Goal: Register for event/course

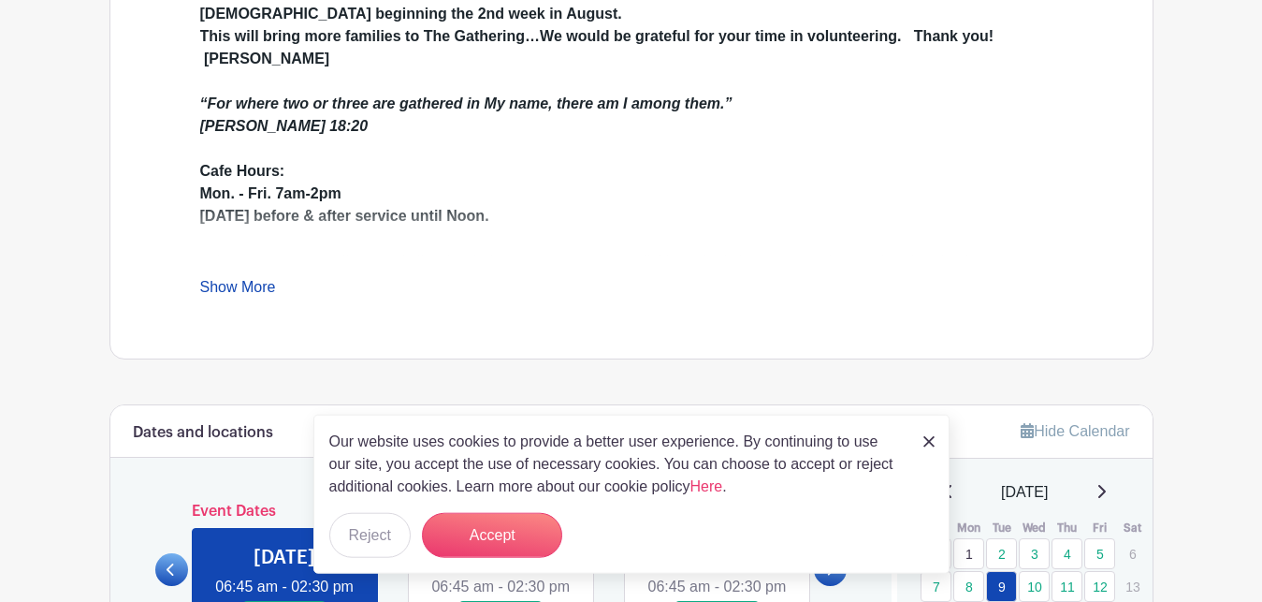
scroll to position [668, 0]
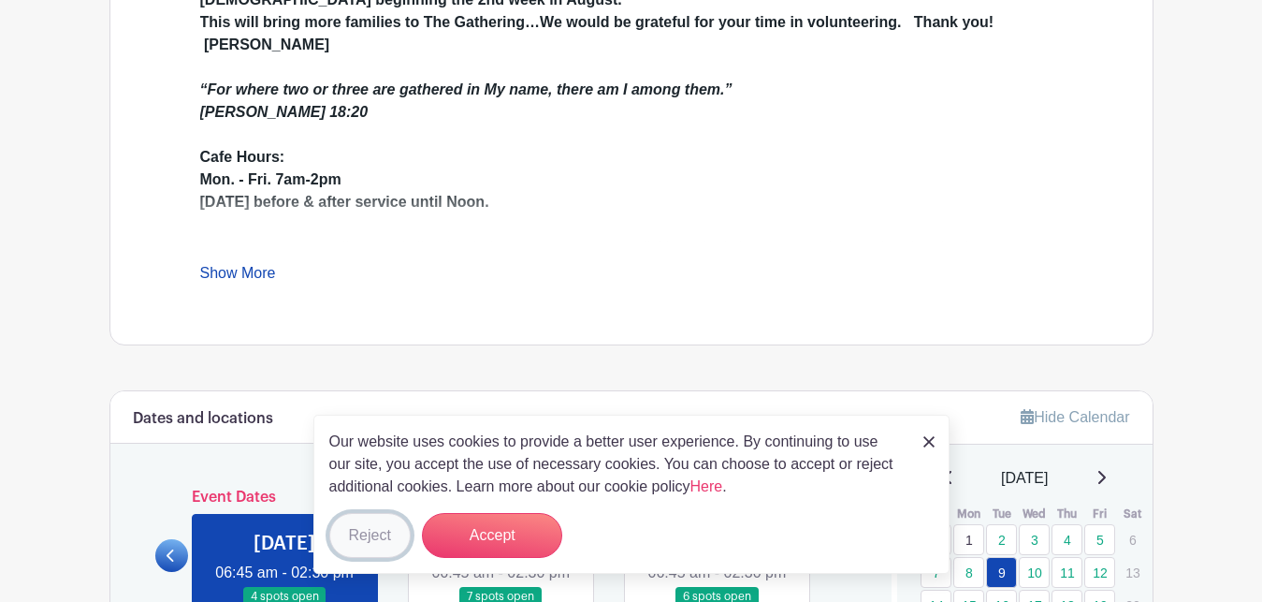
click at [362, 544] on button "Reject" at bounding box center [369, 535] width 81 height 45
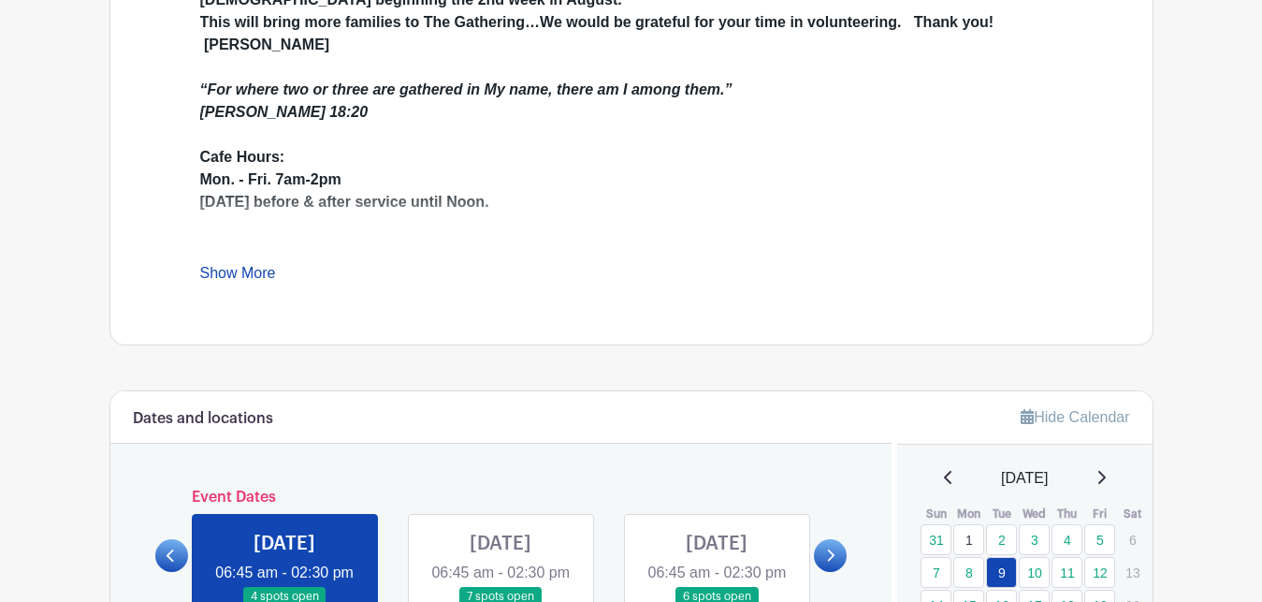
click at [829, 562] on icon at bounding box center [830, 555] width 8 height 14
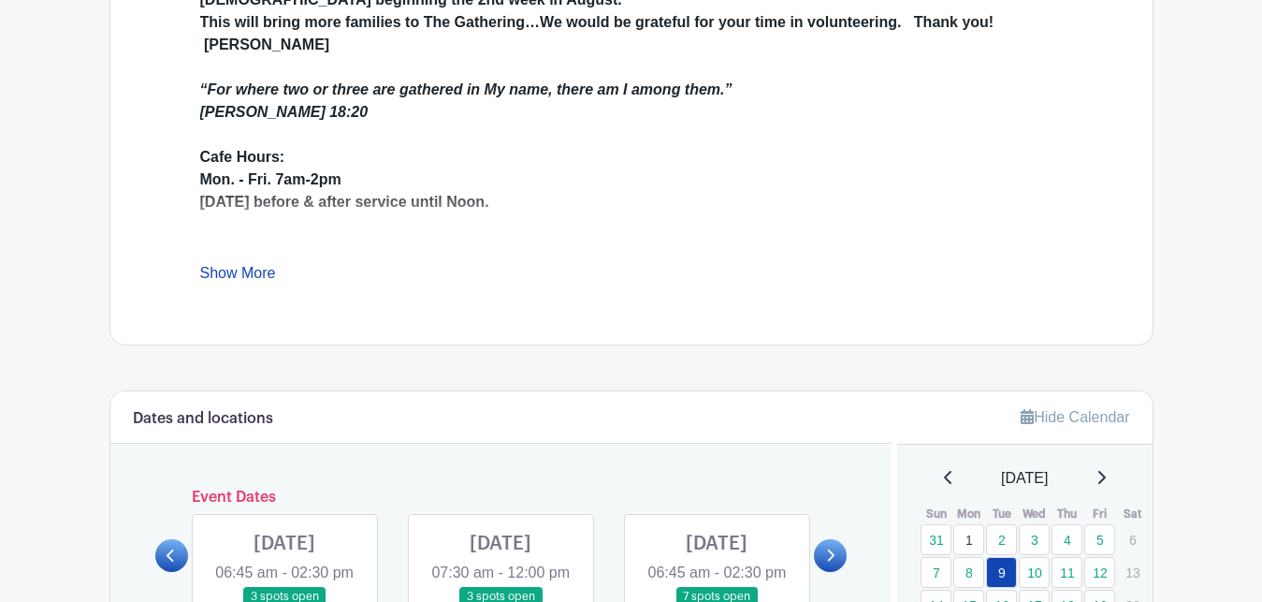
click at [829, 562] on icon at bounding box center [830, 555] width 8 height 14
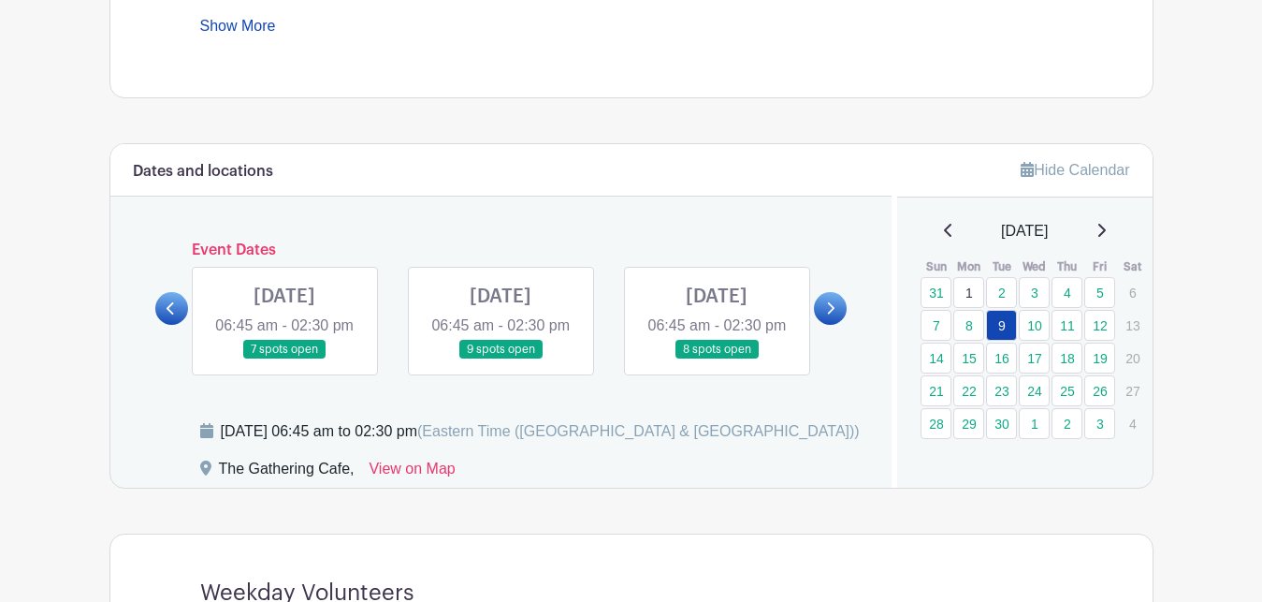
scroll to position [955, 0]
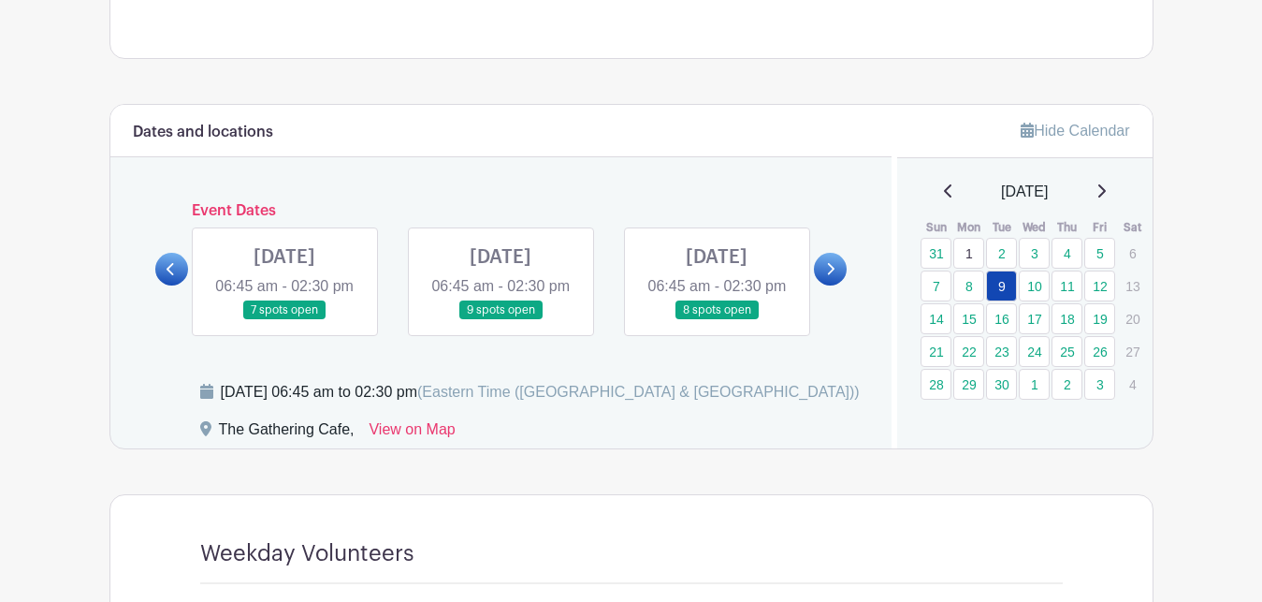
click at [284, 320] on link at bounding box center [284, 320] width 0 height 0
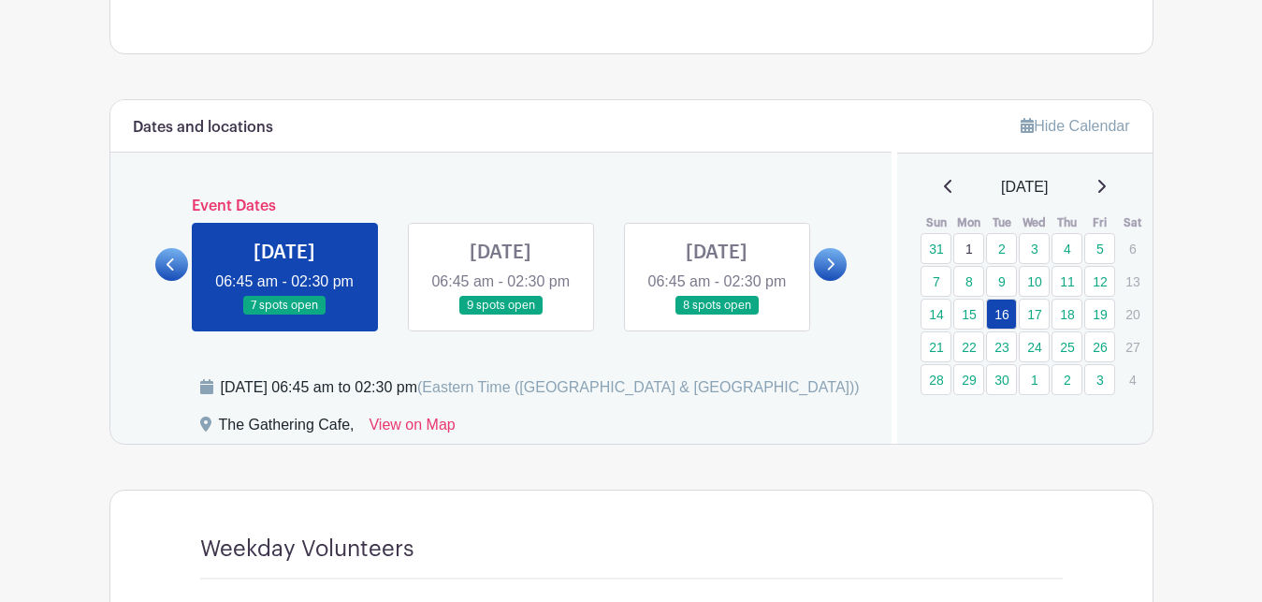
scroll to position [955, 0]
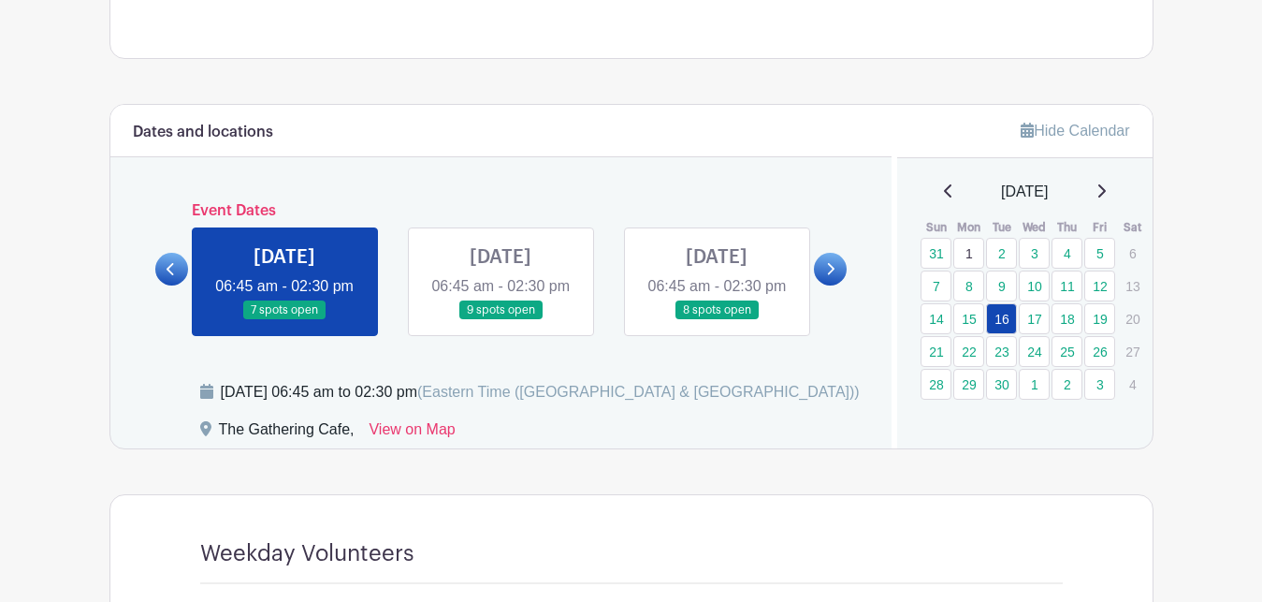
click at [501, 320] on link at bounding box center [501, 320] width 0 height 0
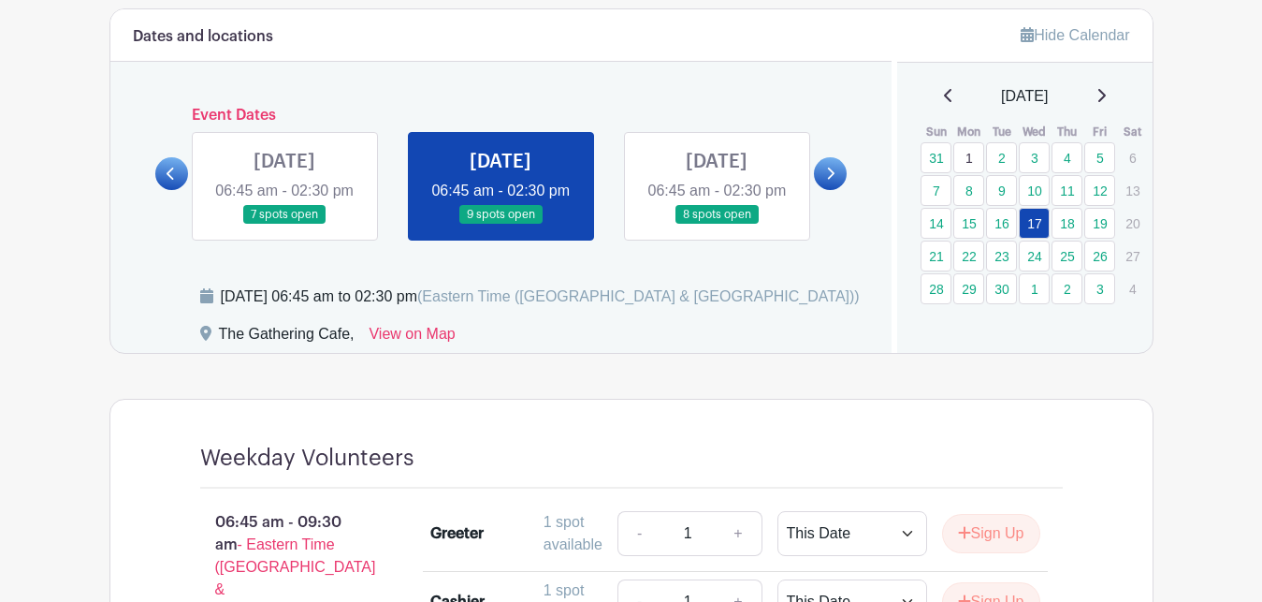
scroll to position [668, 0]
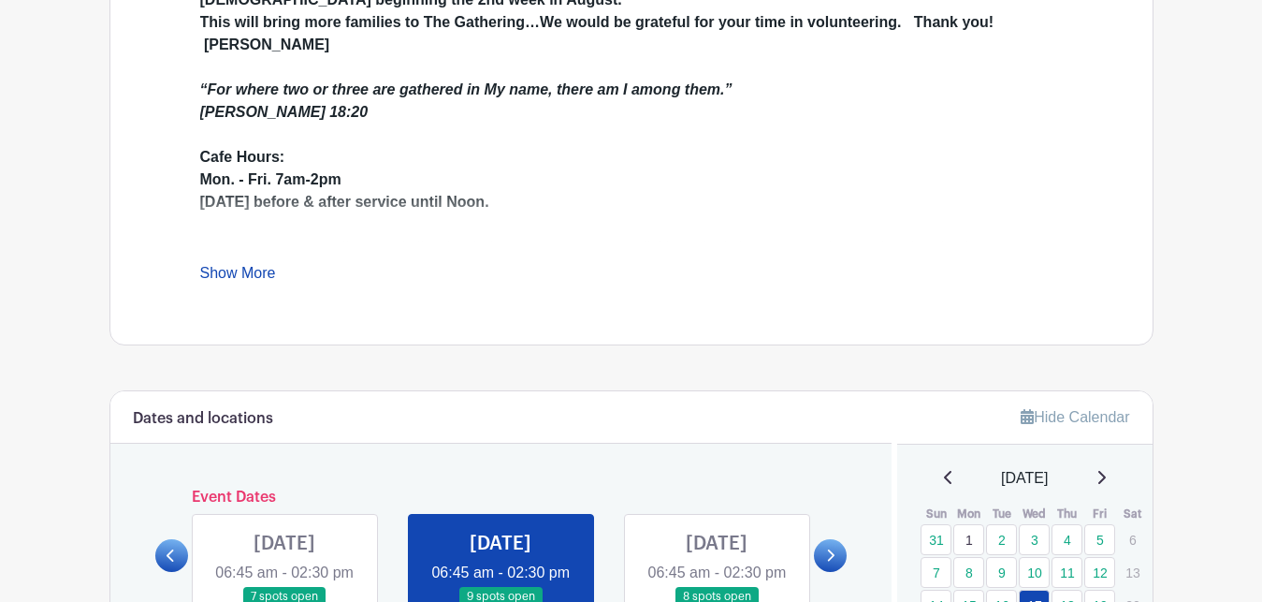
click at [166, 572] on link at bounding box center [171, 555] width 33 height 33
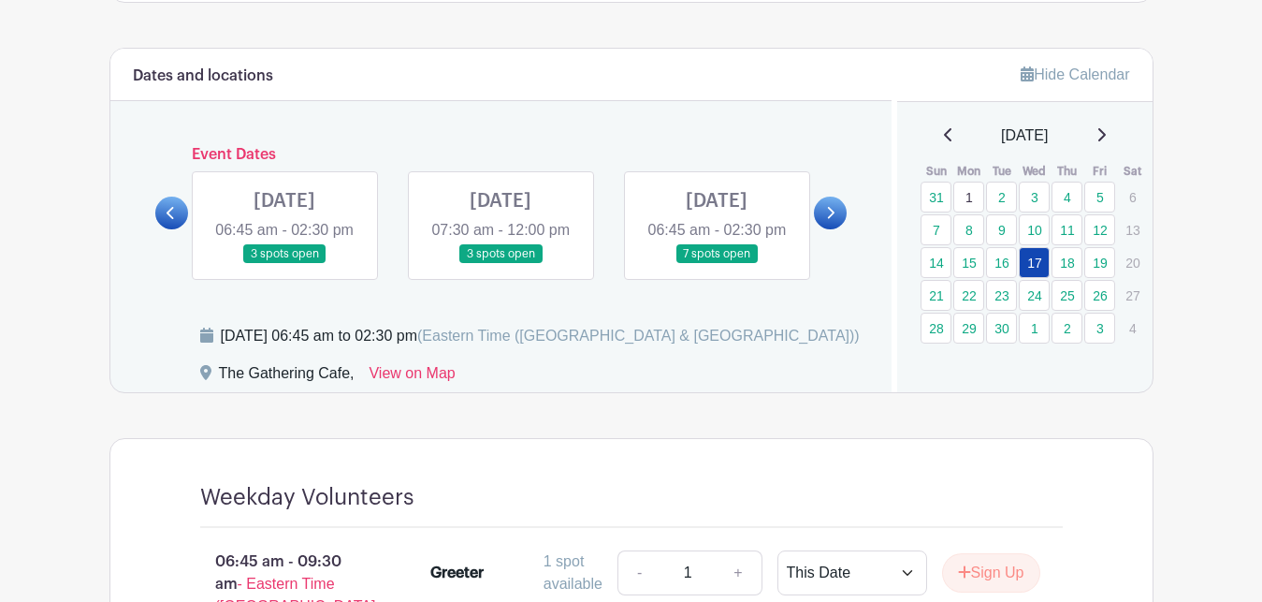
scroll to position [955, 0]
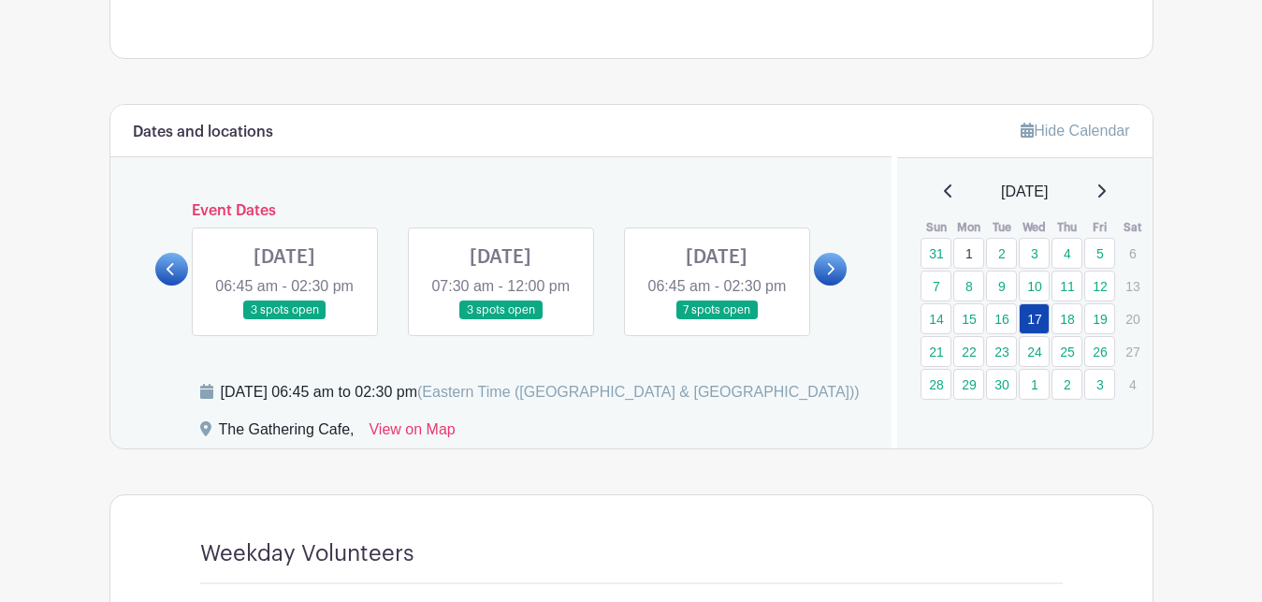
click at [831, 275] on icon at bounding box center [831, 269] width 7 height 12
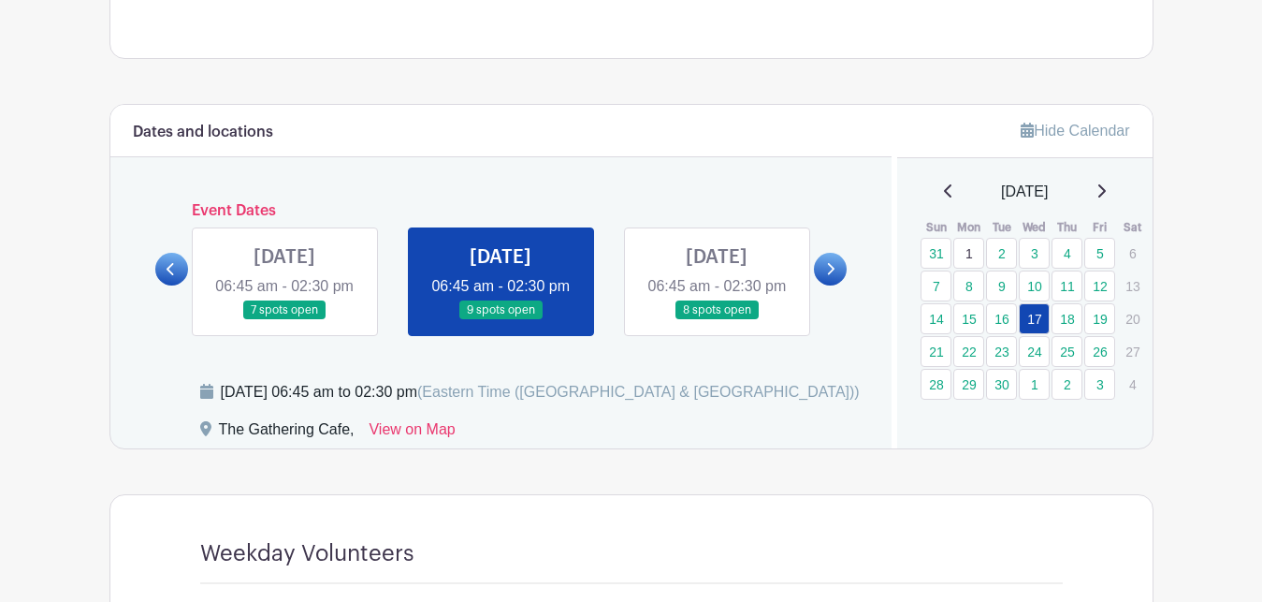
click at [284, 320] on link at bounding box center [284, 320] width 0 height 0
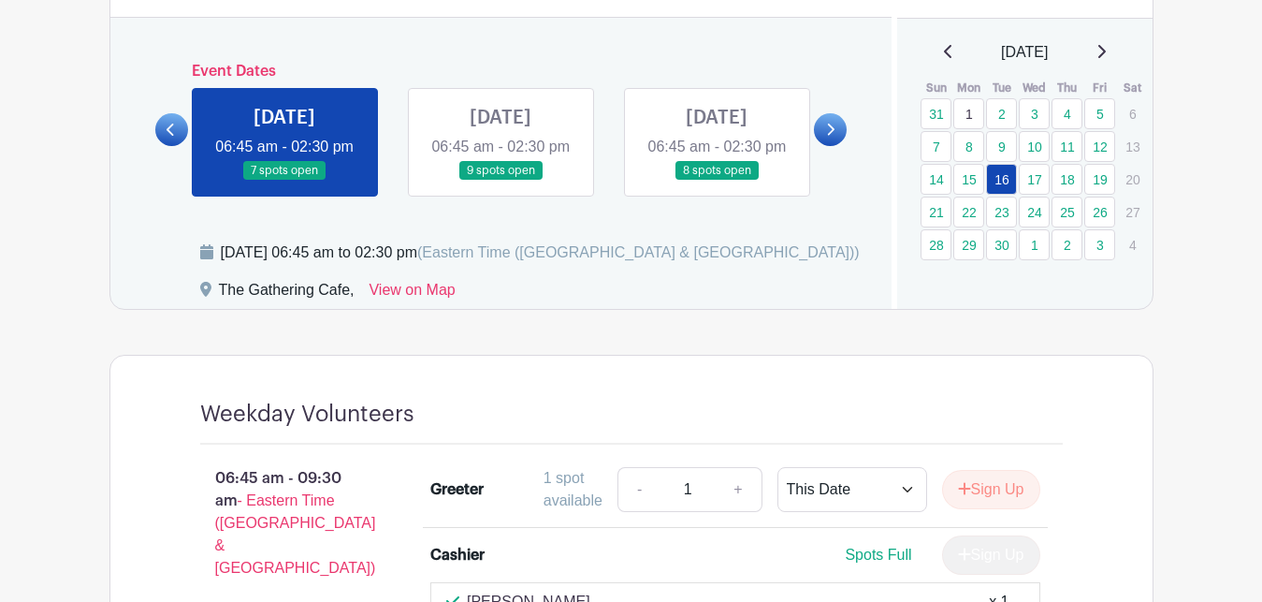
scroll to position [859, 0]
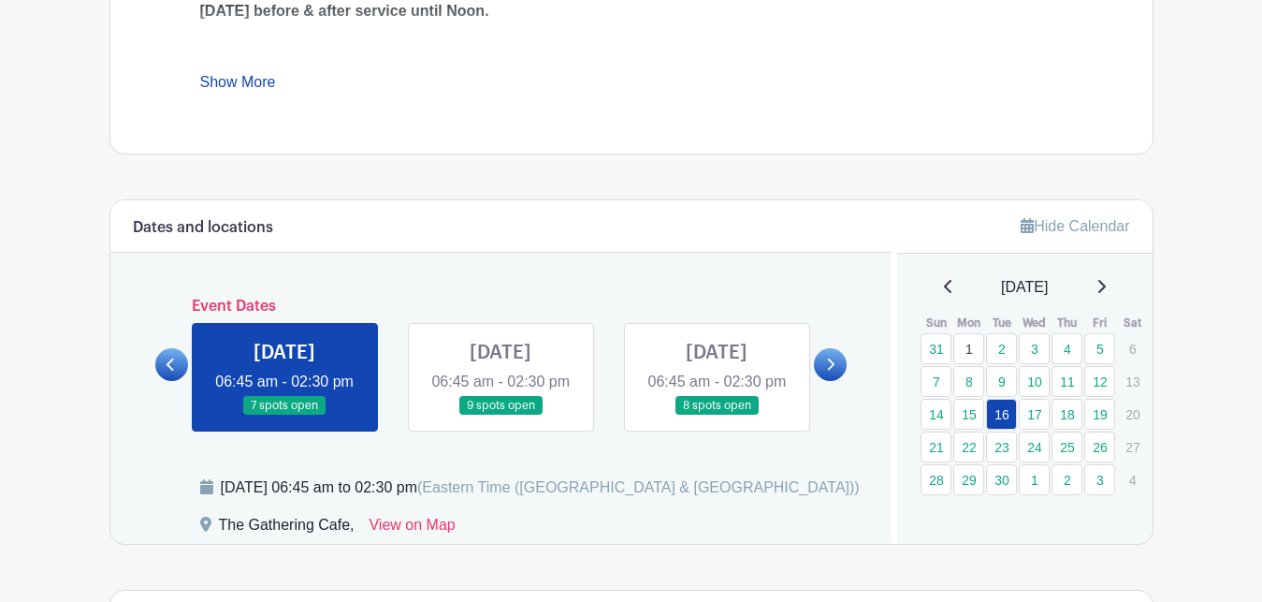
click at [827, 372] on icon at bounding box center [830, 364] width 8 height 14
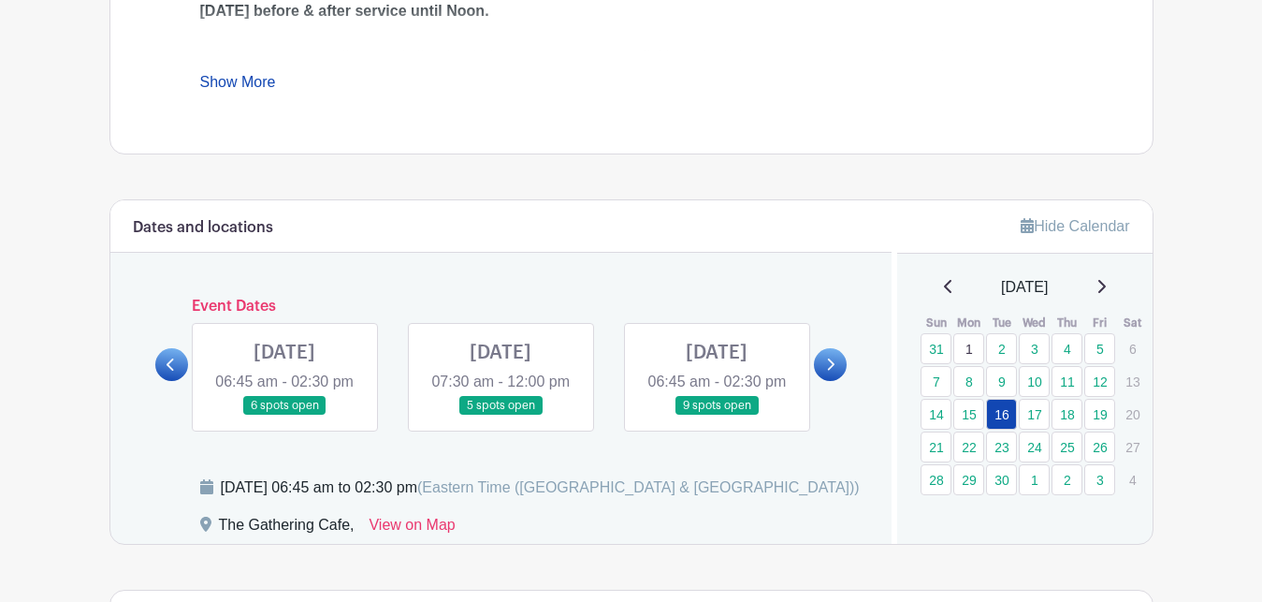
click at [827, 372] on icon at bounding box center [830, 364] width 8 height 14
click at [284, 415] on link at bounding box center [284, 415] width 0 height 0
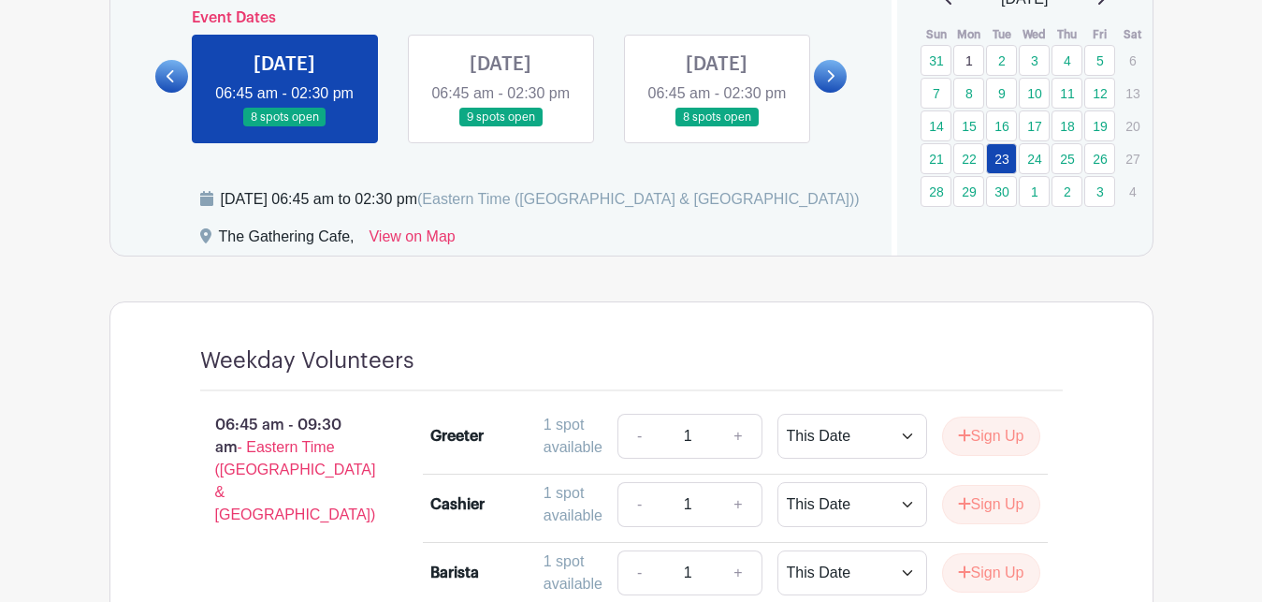
scroll to position [1145, 0]
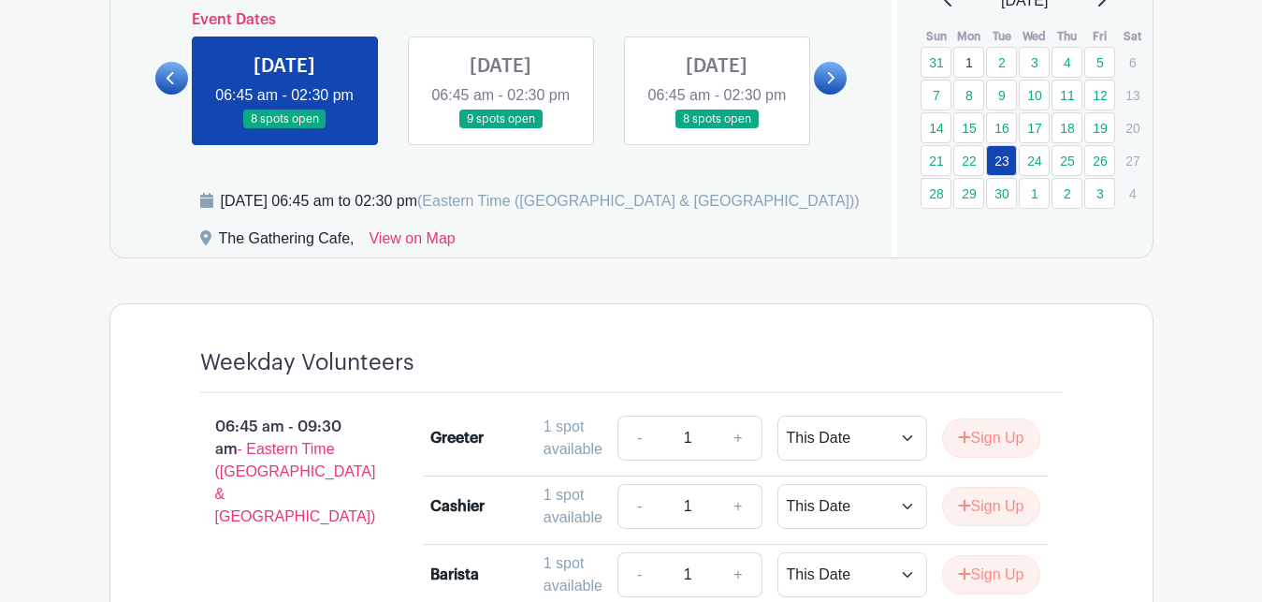
click at [833, 84] on icon at bounding box center [831, 78] width 7 height 12
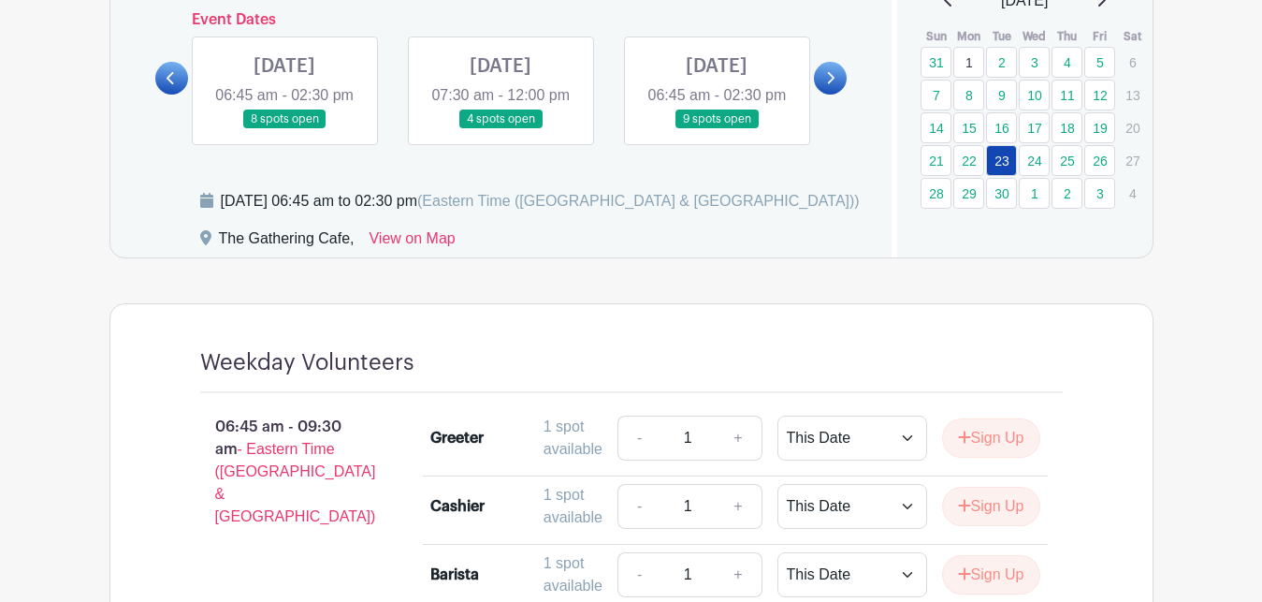
click at [833, 84] on icon at bounding box center [831, 78] width 7 height 12
click at [284, 129] on link at bounding box center [284, 129] width 0 height 0
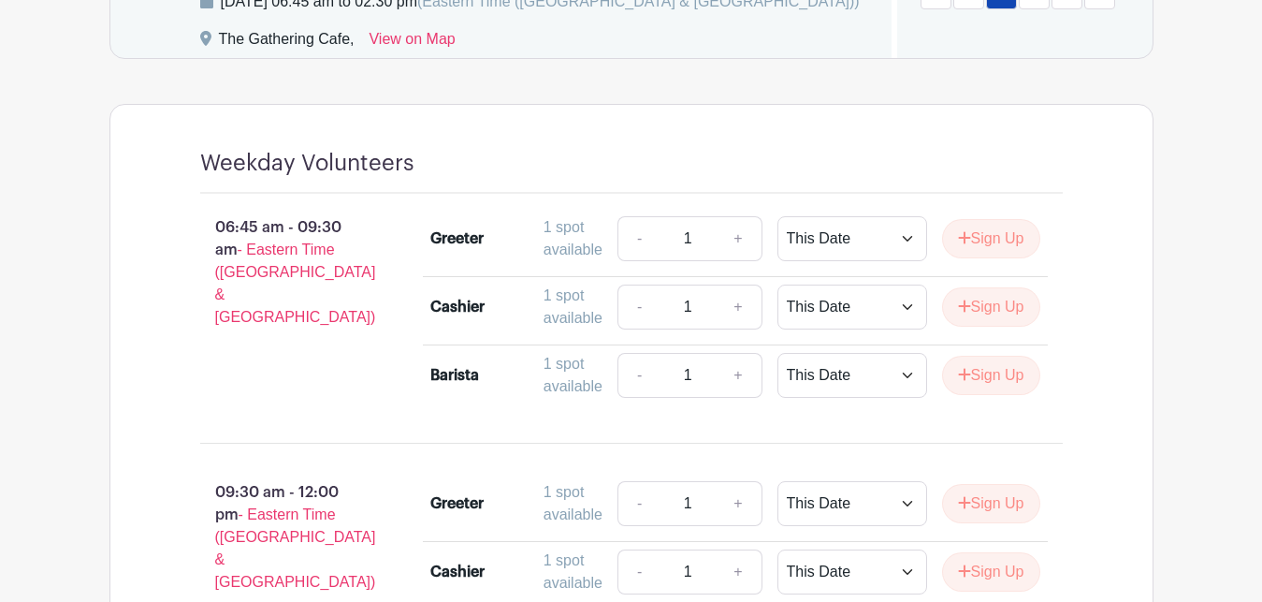
scroll to position [1432, 0]
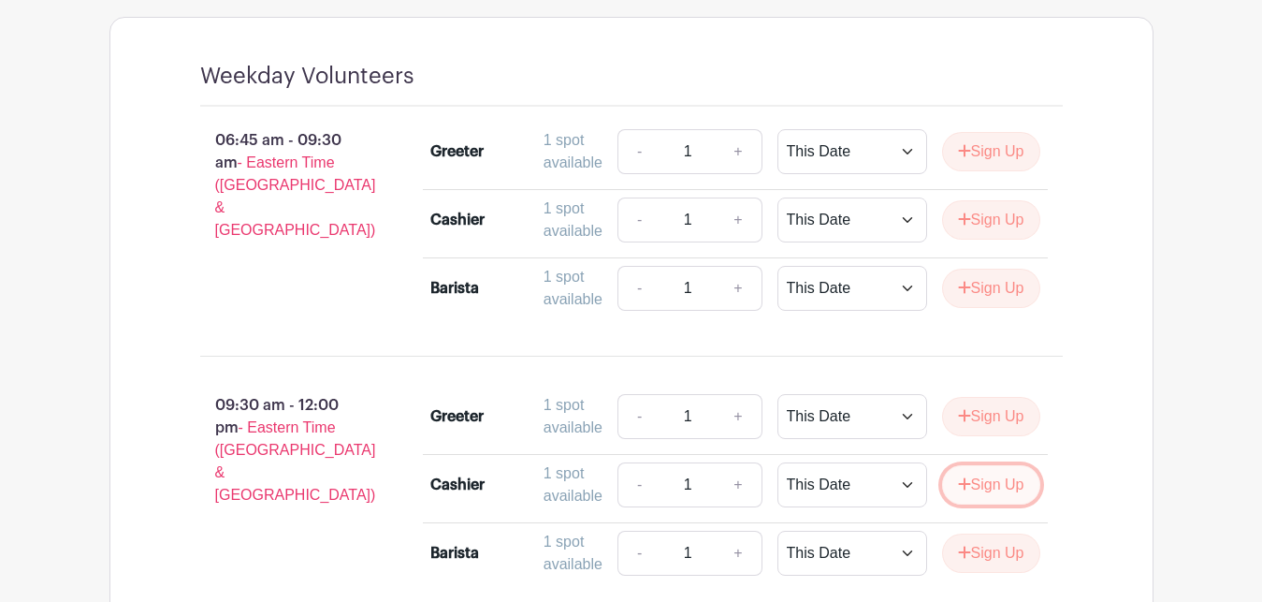
click at [999, 504] on button "Sign Up" at bounding box center [991, 484] width 98 height 39
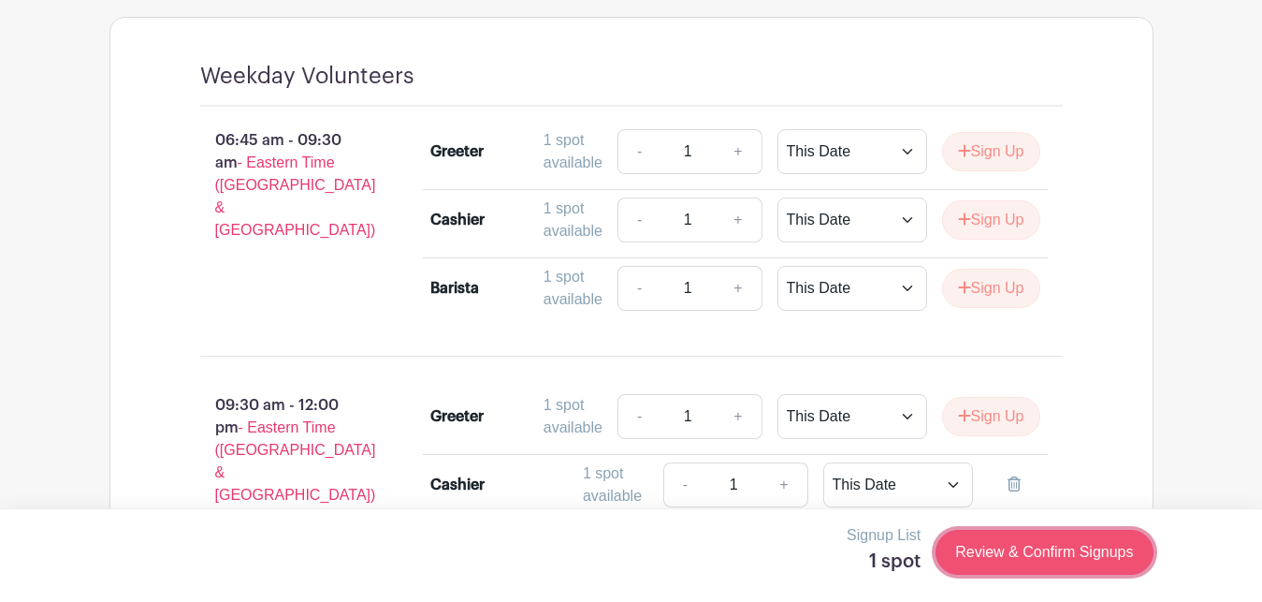
click at [1009, 564] on link "Review & Confirm Signups" at bounding box center [1044, 552] width 217 height 45
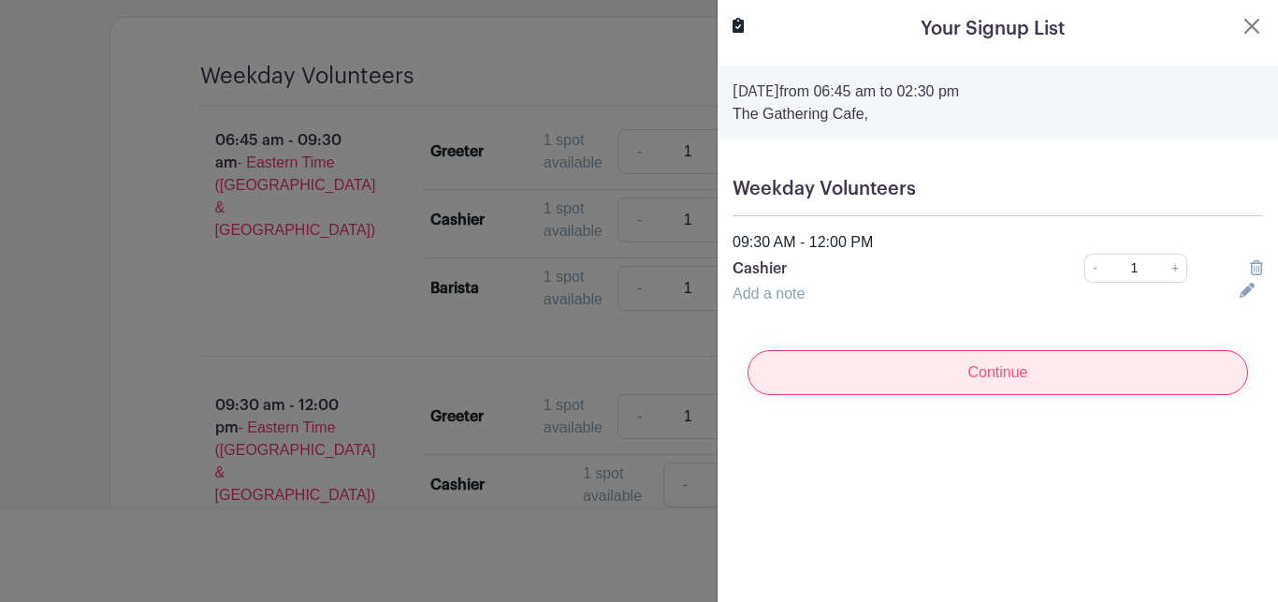
click at [918, 369] on input "Continue" at bounding box center [998, 372] width 501 height 45
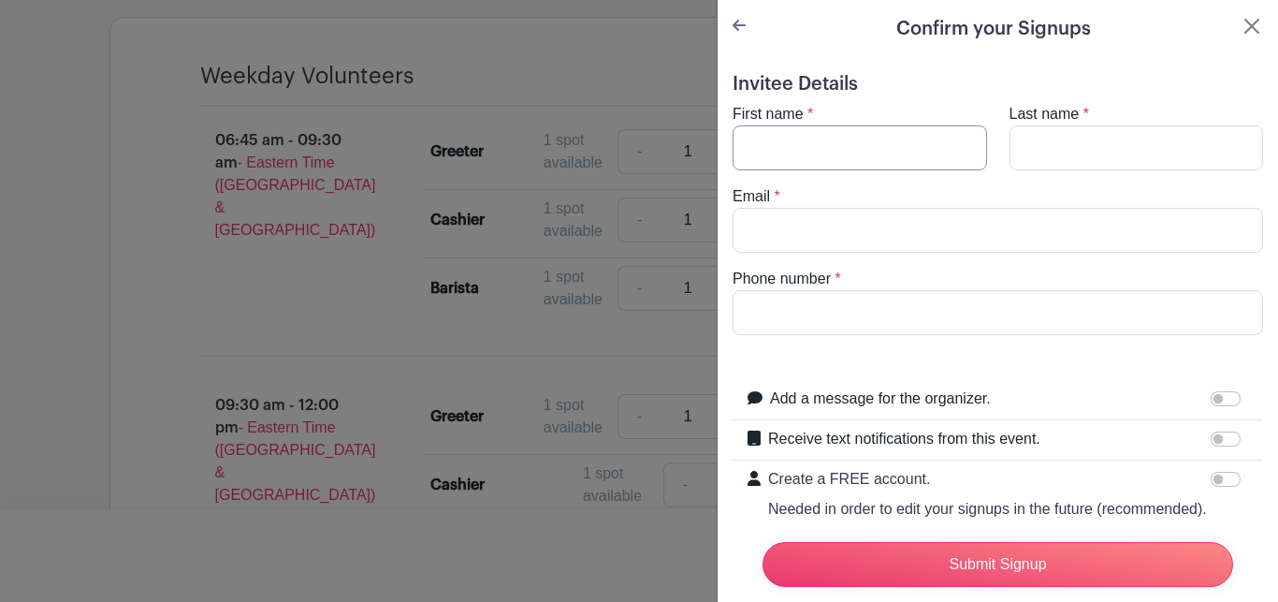
click at [755, 160] on input "First name" at bounding box center [860, 147] width 255 height 45
type input "[PERSON_NAME]"
type input "[EMAIL_ADDRESS][DOMAIN_NAME]"
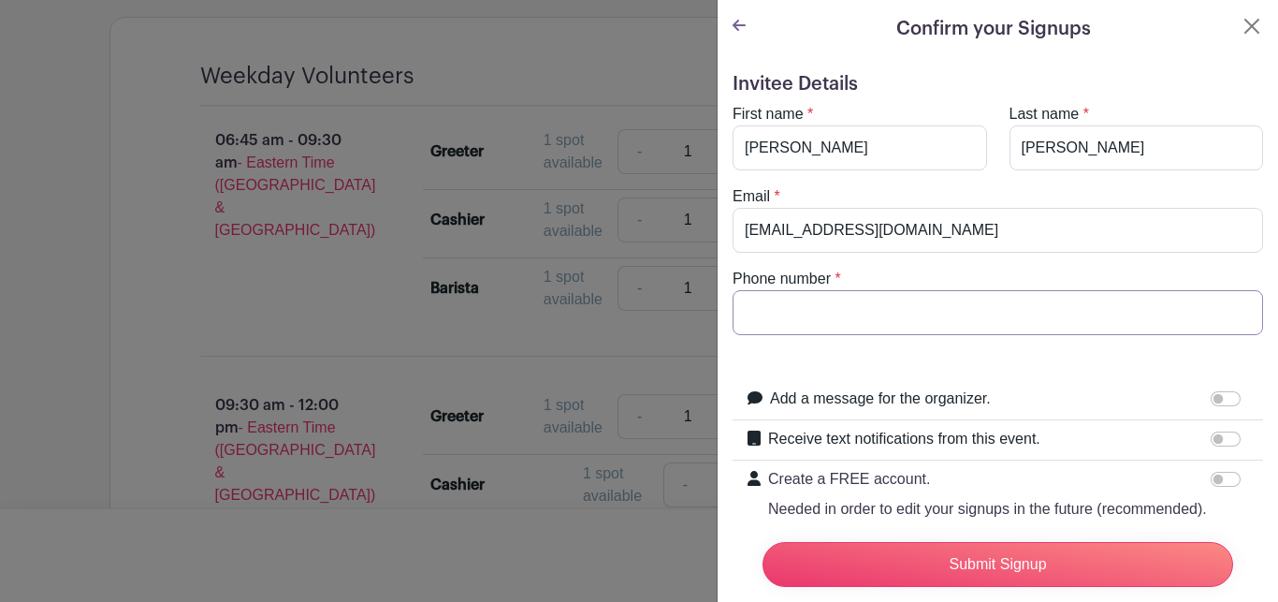
type input "7045772372"
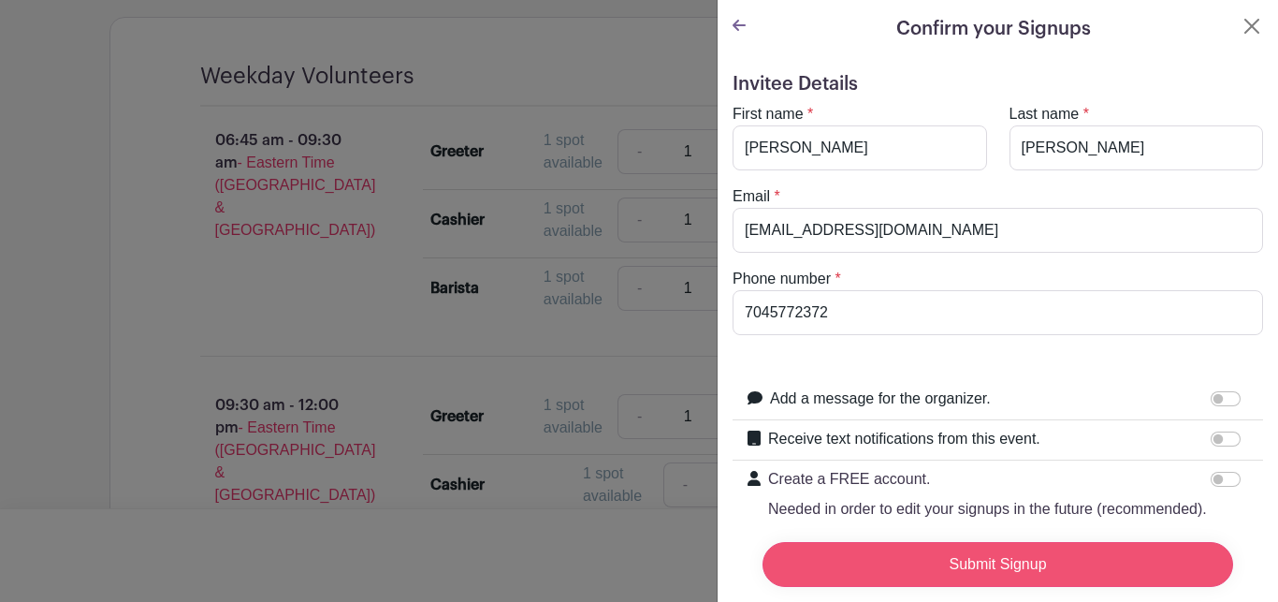
click at [1047, 542] on input "Submit Signup" at bounding box center [998, 564] width 471 height 45
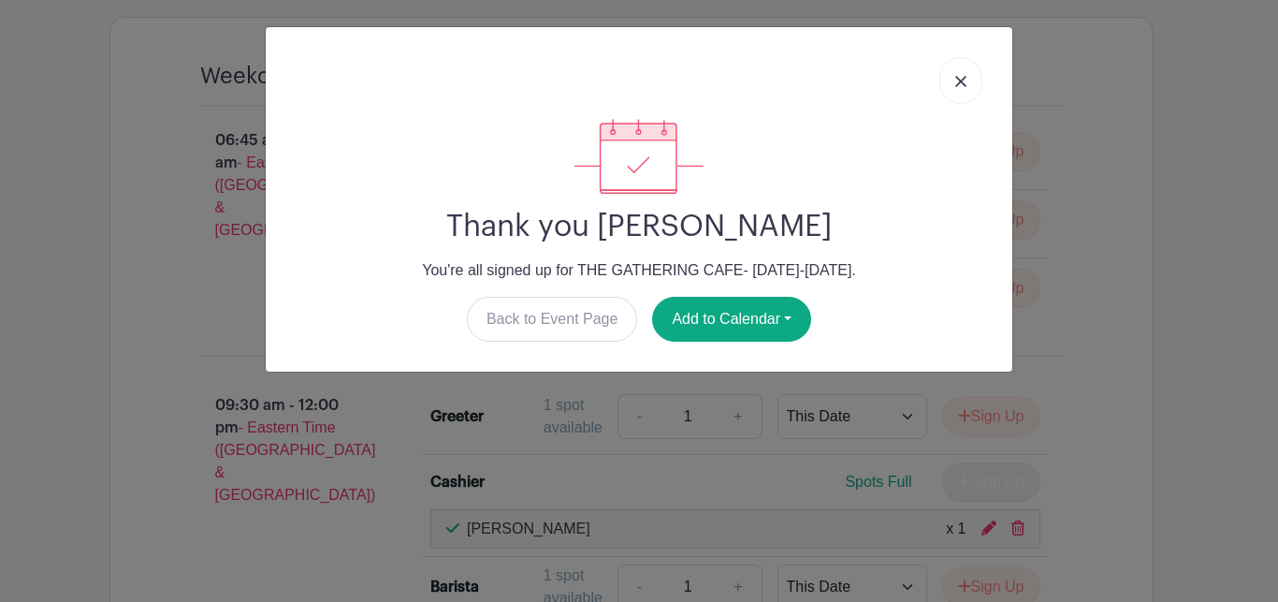
click at [964, 72] on link at bounding box center [961, 80] width 43 height 47
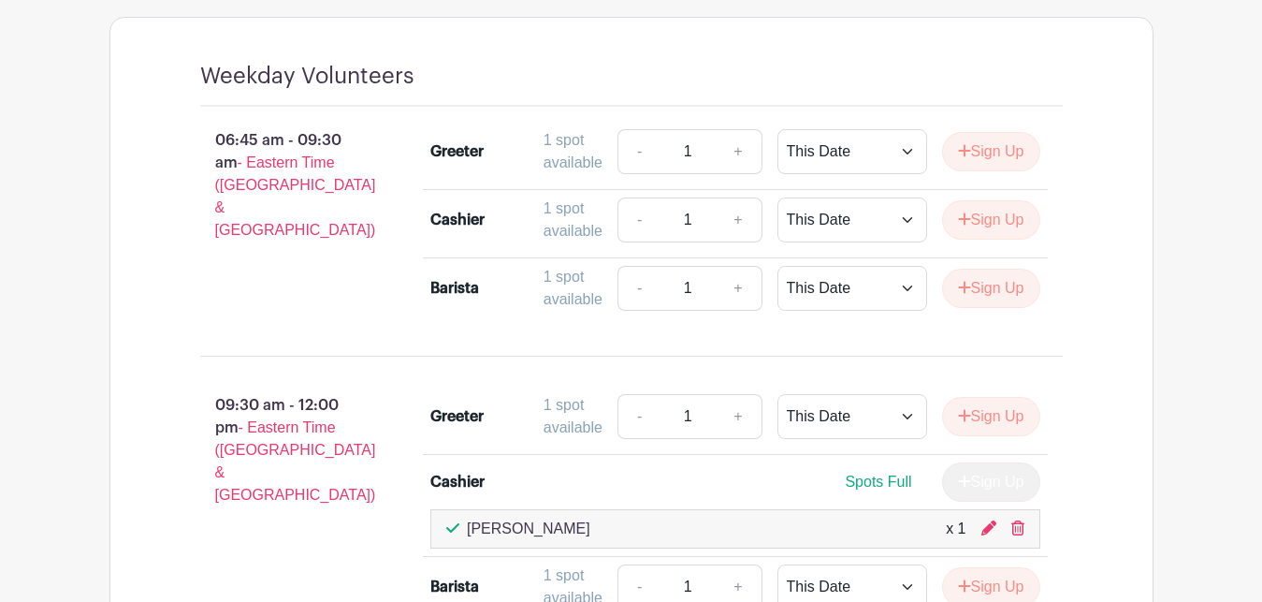
scroll to position [1623, 0]
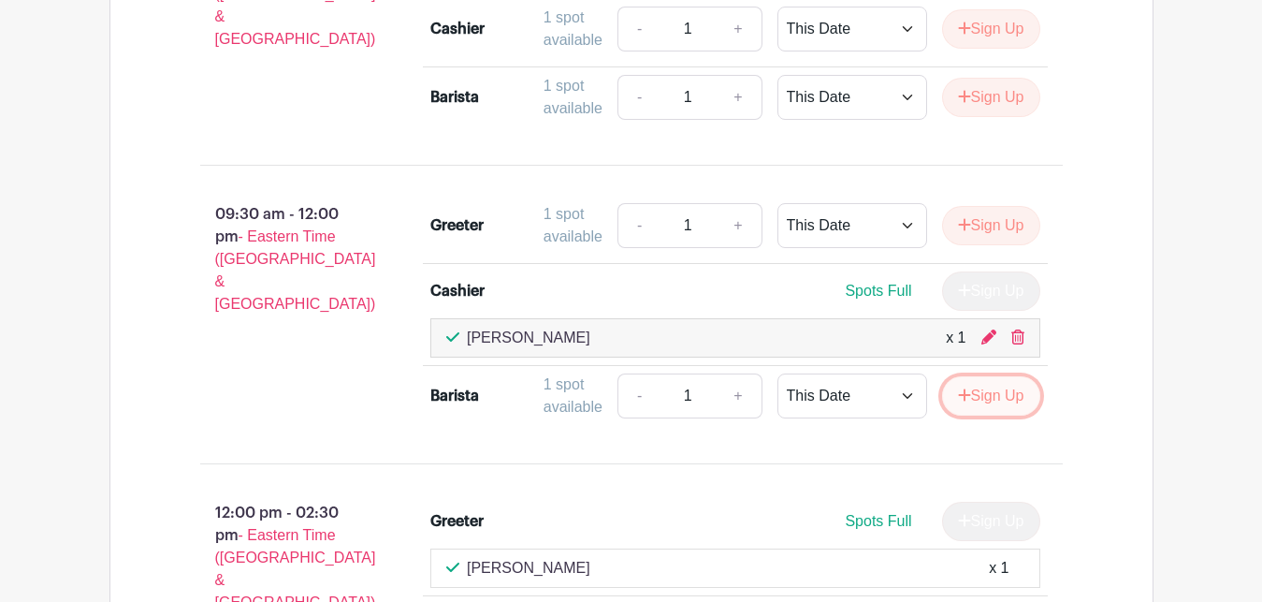
click at [999, 415] on button "Sign Up" at bounding box center [991, 395] width 98 height 39
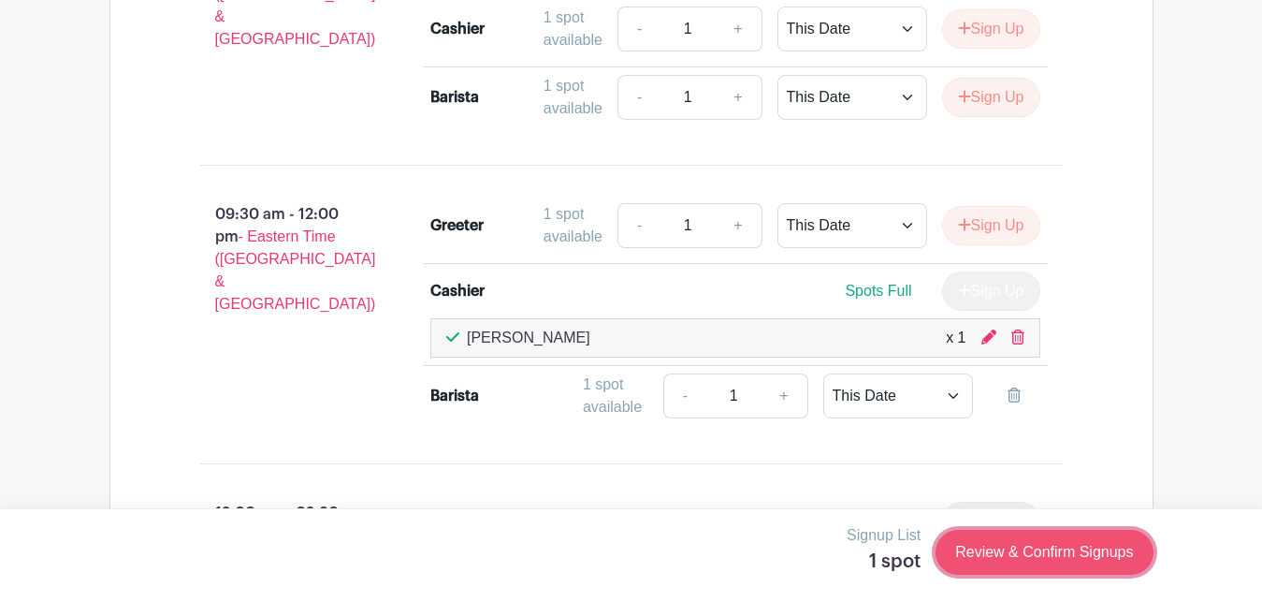
click at [1043, 558] on link "Review & Confirm Signups" at bounding box center [1044, 552] width 217 height 45
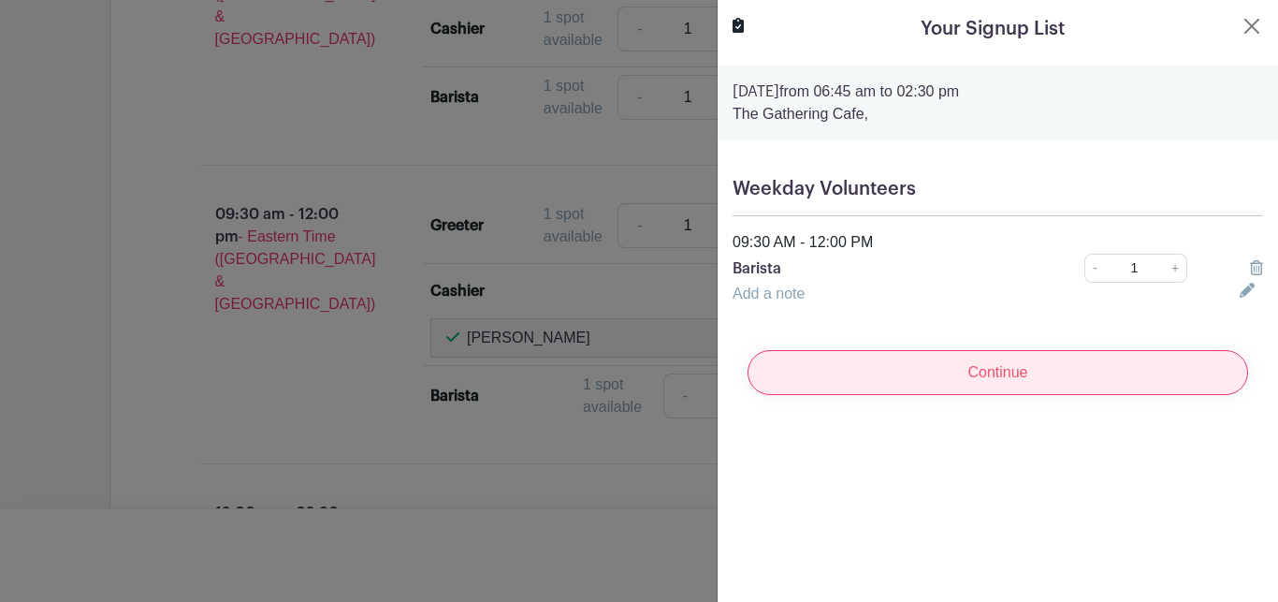
click at [806, 390] on input "Continue" at bounding box center [998, 372] width 501 height 45
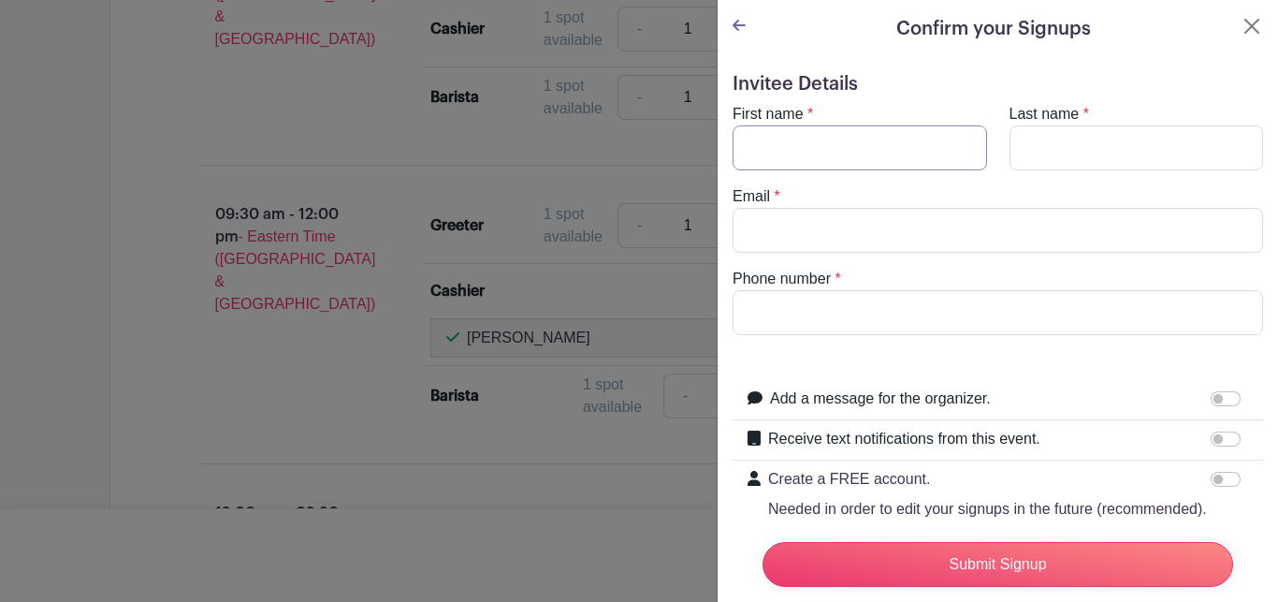
click at [825, 138] on input "First name" at bounding box center [860, 147] width 255 height 45
type input "[PERSON_NAME]"
type input "[EMAIL_ADDRESS][DOMAIN_NAME]"
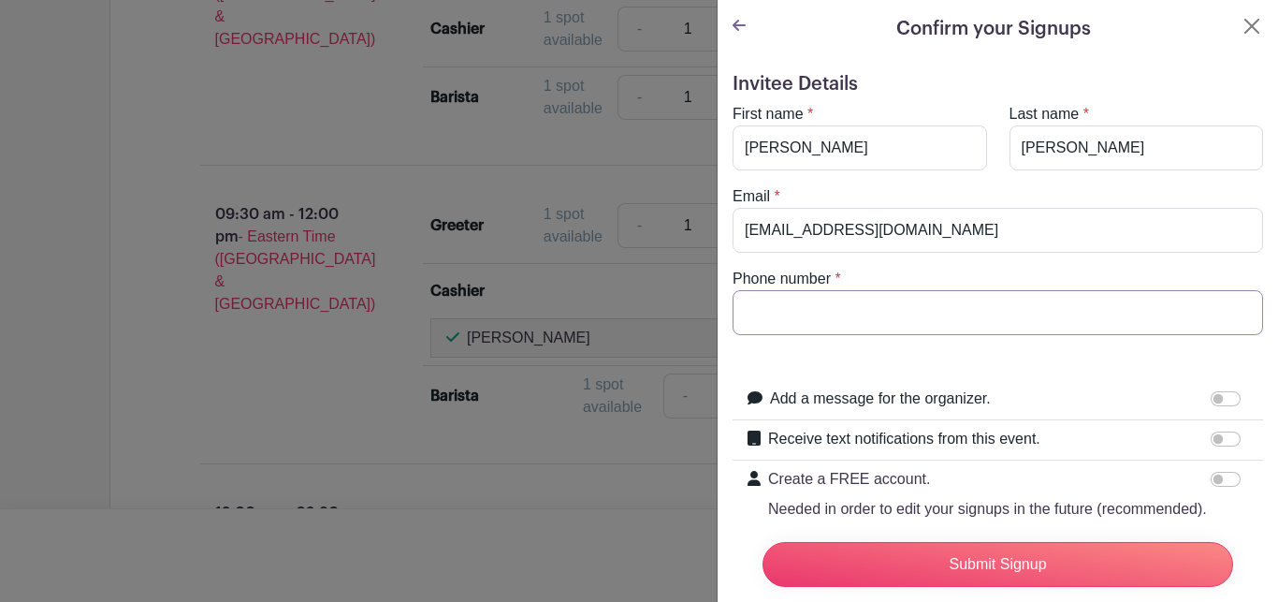
type input "7043018075"
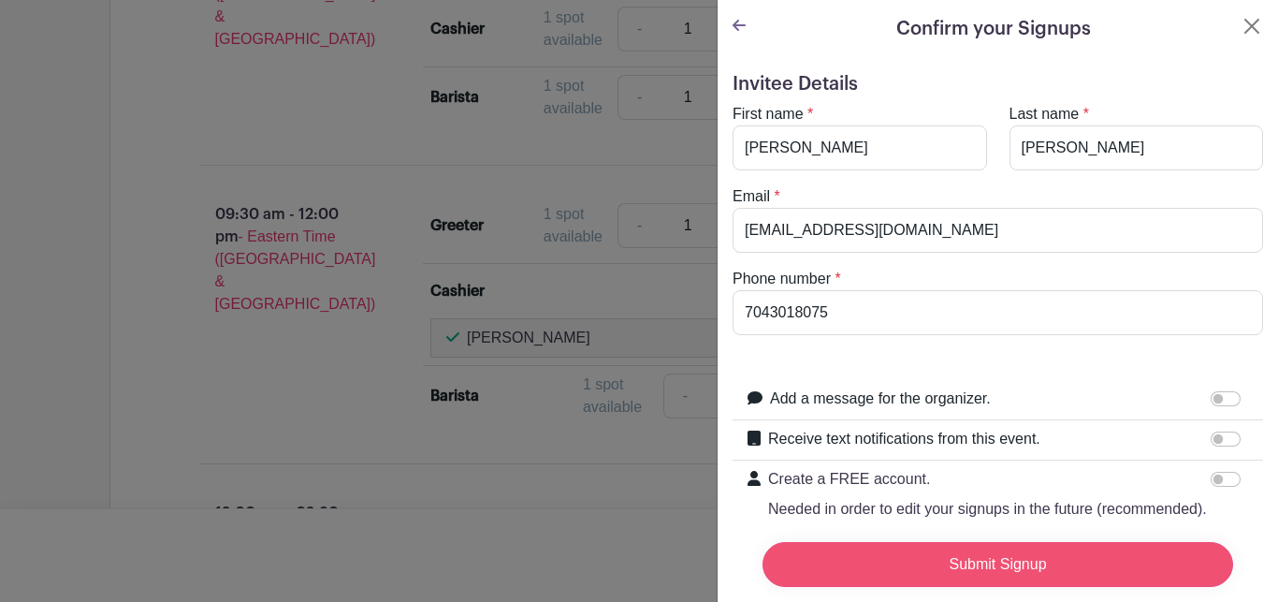
click at [1028, 561] on input "Submit Signup" at bounding box center [998, 564] width 471 height 45
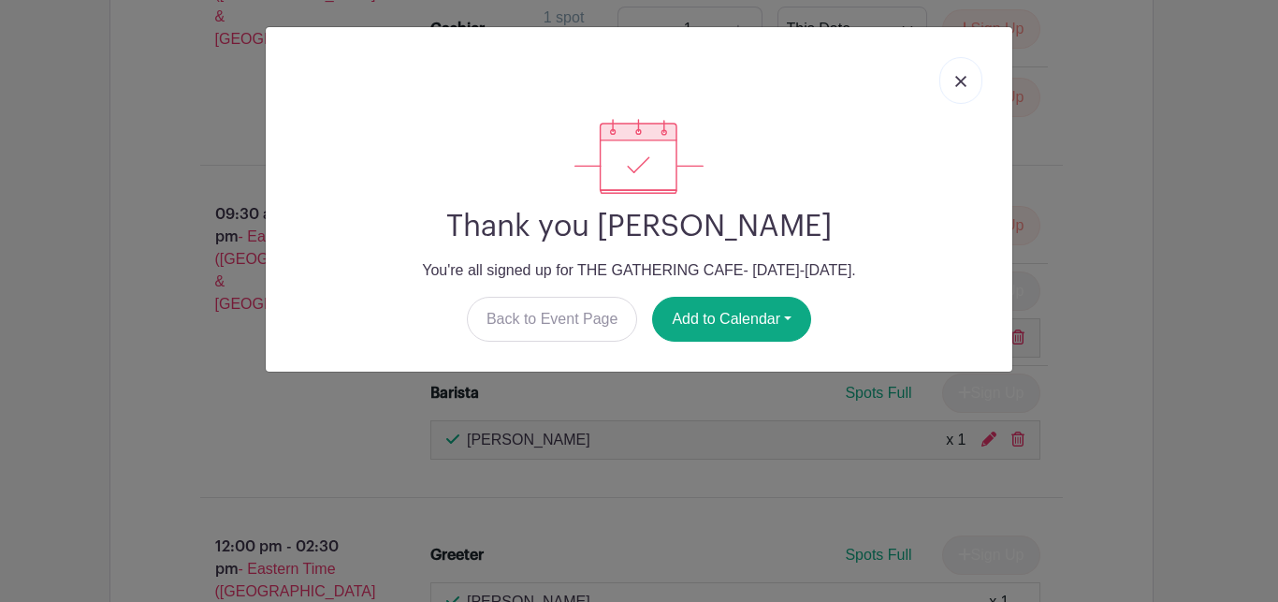
click at [955, 81] on link at bounding box center [961, 80] width 43 height 47
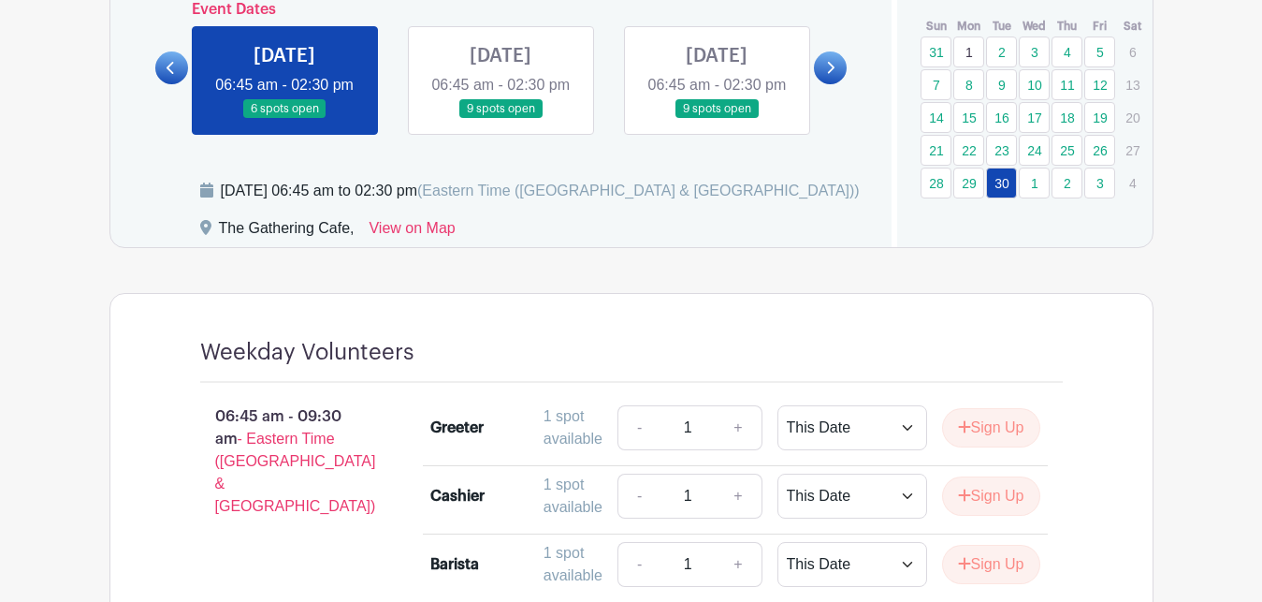
scroll to position [1145, 0]
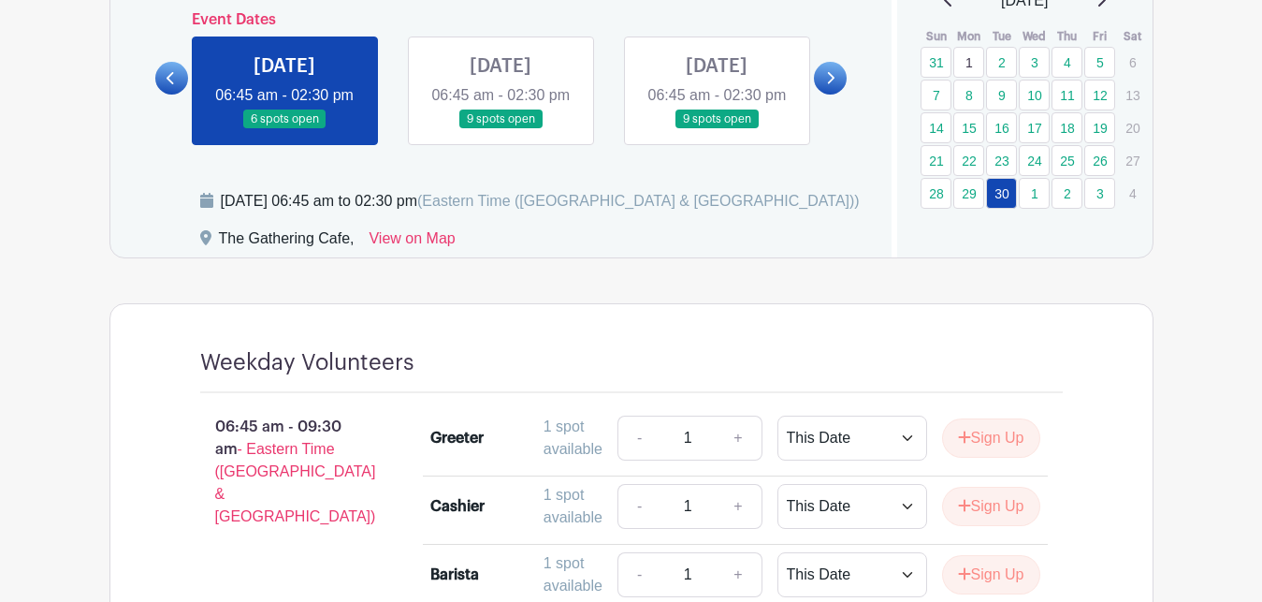
click at [171, 95] on link at bounding box center [171, 78] width 33 height 33
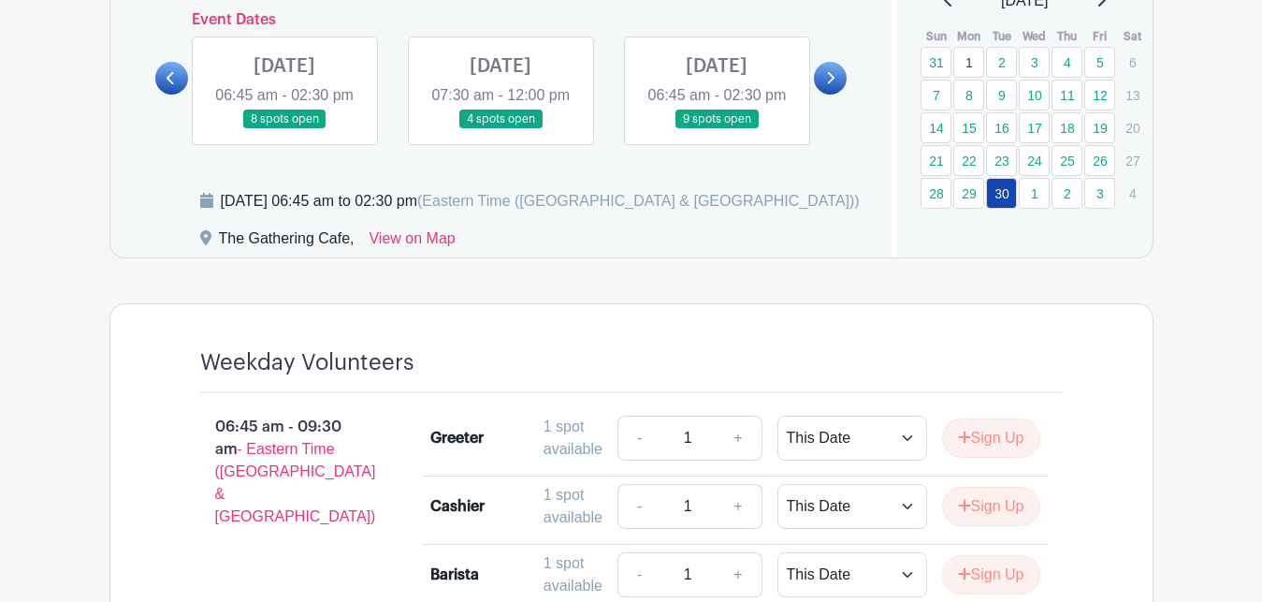
click at [171, 95] on link at bounding box center [171, 78] width 33 height 33
click at [996, 103] on link "9" at bounding box center [1001, 95] width 31 height 31
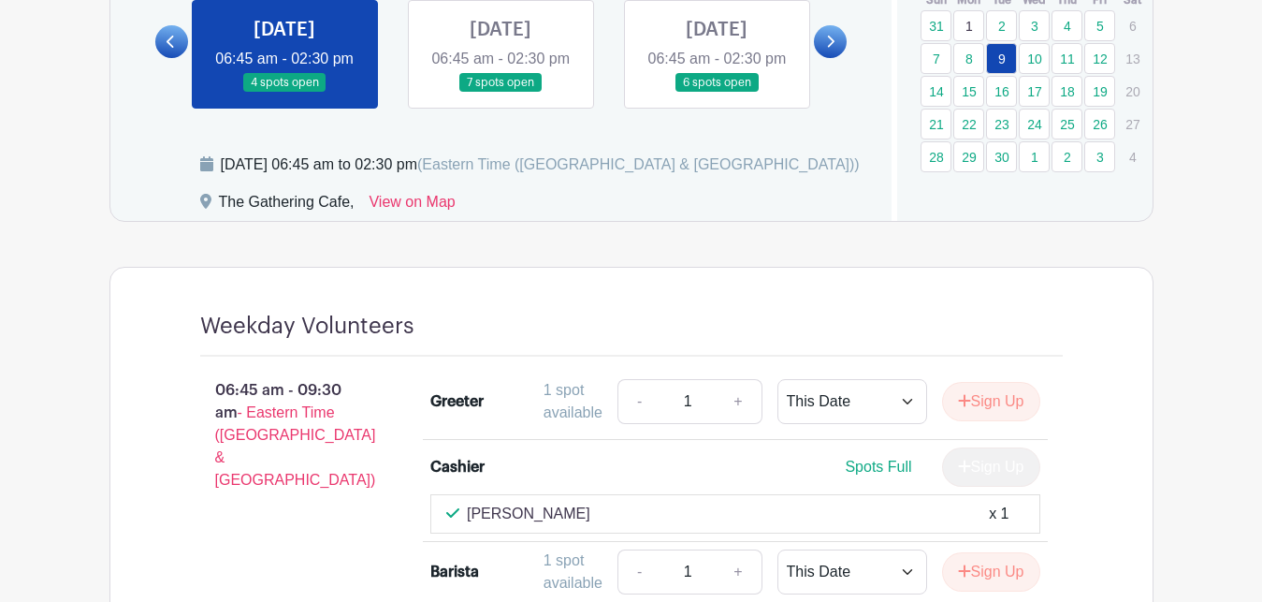
scroll to position [1145, 0]
